Goal: Answer question/provide support: Share knowledge or assist other users

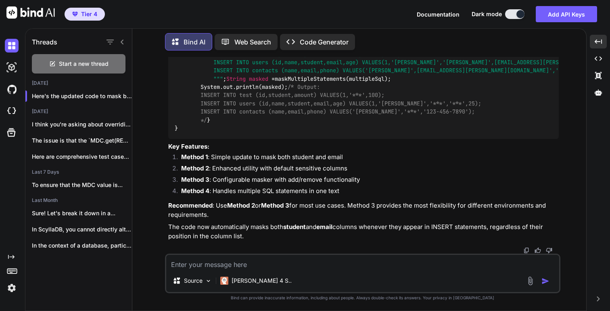
scroll to position [9658, 0]
click at [216, 83] on span """" INSERT INTO test (id,student,amount) VALUES(1,'Blot',100); INSERT INTO user…" at bounding box center [410, 62] width 471 height 40
drag, startPoint x: 216, startPoint y: 144, endPoint x: 395, endPoint y: 142, distance: 178.7
click at [395, 83] on span """" INSERT INTO test (id,student,amount) VALUES(1,'Blot',100); INSERT INTO user…" at bounding box center [410, 62] width 471 height 40
copy span "INSERT INTO test (id,student,amount) VALUES(1,'Blot',100"
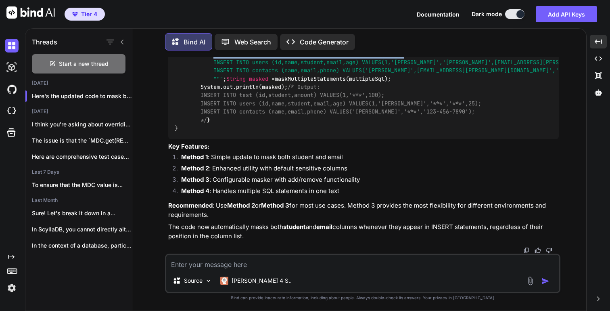
click at [407, 138] on div "import java.util.regex.Pattern; import java.util.regex.Matcher; import java.uti…" at bounding box center [363, 12] width 391 height 251
copy span "INSERT INTO test (id,student,amount) VALUES(1,'Blot',100);"
click at [224, 266] on textarea at bounding box center [362, 262] width 393 height 15
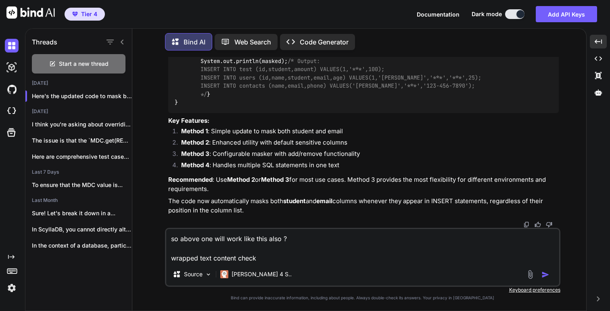
paste textarea "INSERT INTO test (id,student,amount) VALUES(1,'Blot',100);"
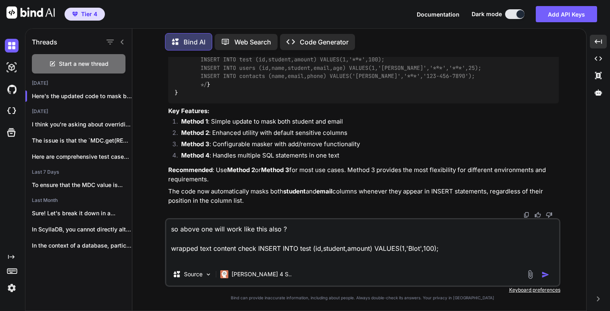
type textarea "so above one will work like this also ? wrapped text content check INSERT INTO …"
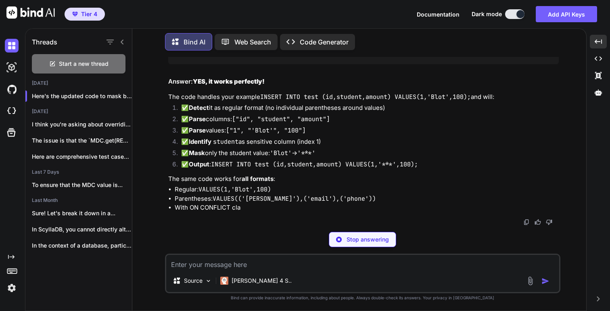
scroll to position [11986, 0]
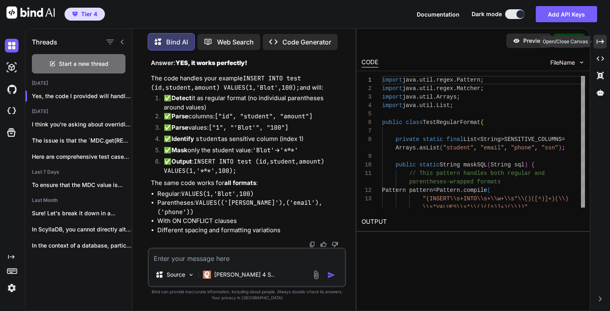
click at [598, 45] on icon "Created with Pixso." at bounding box center [600, 41] width 7 height 7
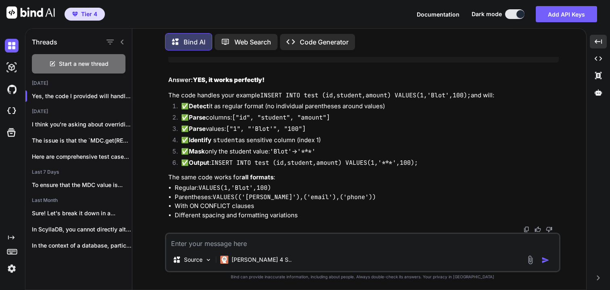
scroll to position [10983, 0]
click at [241, 245] on textarea at bounding box center [362, 241] width 393 height 15
paste textarea "Make sure the regex used here, which is vulnerable to polynomial runtime due to…"
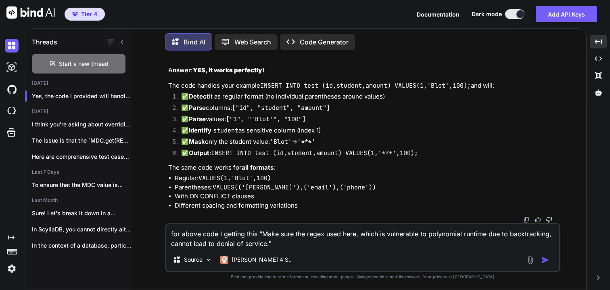
click at [295, 246] on textarea "for above code I getting this "Make sure the regex used here, which is vulnerab…" at bounding box center [362, 236] width 393 height 24
paste textarea "Make sure the regex used here, which is vulnerable to polynomial runtime due to…"
paste textarea "String[] columns = columnsStr.split("\\s*,\\s*"); String[] values = valuesStr.s…"
type textarea "for above code I getting this "Make sure the regex used here, which is vulnerab…"
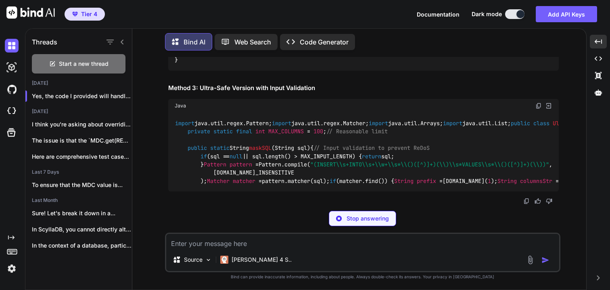
scroll to position [12370, 0]
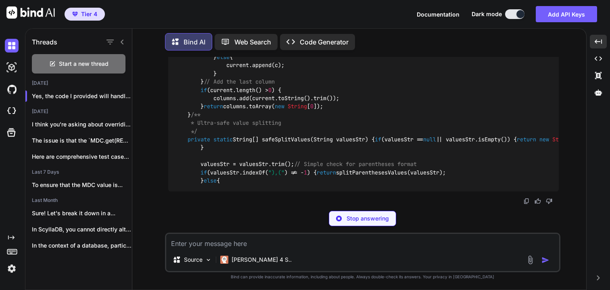
copy code "safeSplit"
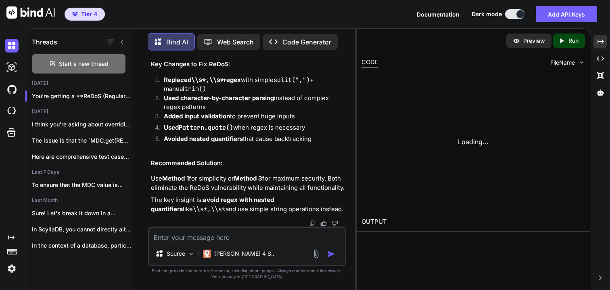
scroll to position [12843, 0]
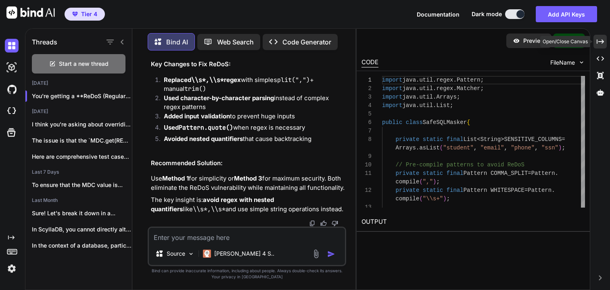
click at [602, 40] on icon at bounding box center [600, 41] width 7 height 4
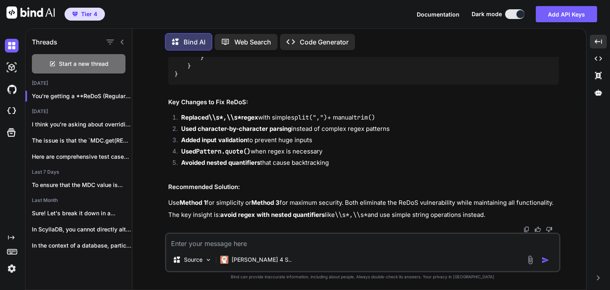
scroll to position [12405, 0]
copy code "parseValuesSafely"
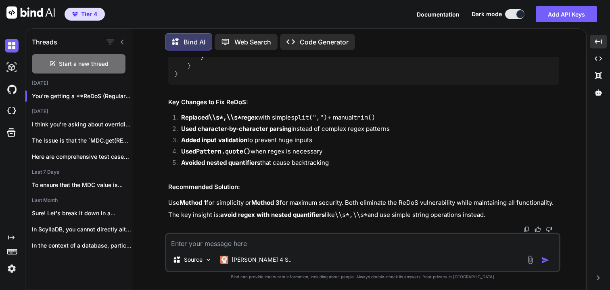
copy code "parseParenthesesValues"
